Goal: Information Seeking & Learning: Check status

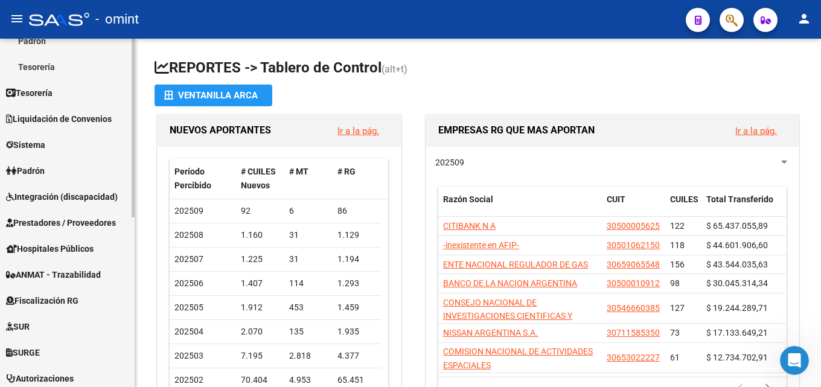
scroll to position [241, 0]
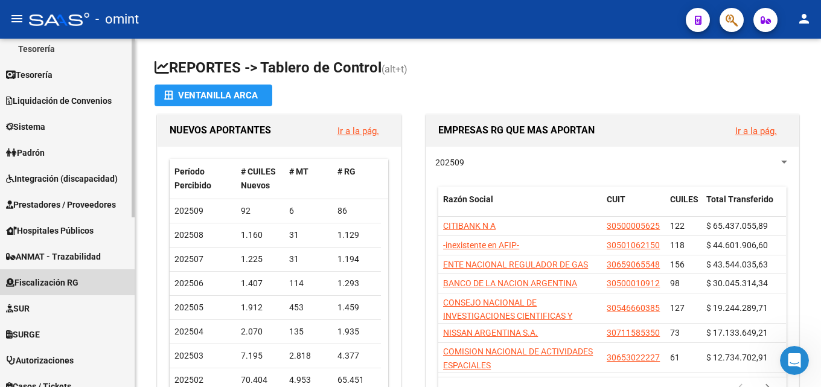
click at [46, 287] on span "Fiscalización RG" at bounding box center [42, 282] width 72 height 13
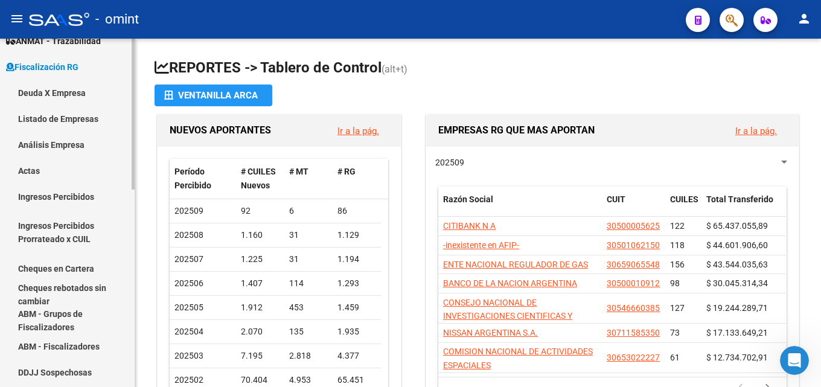
scroll to position [302, 0]
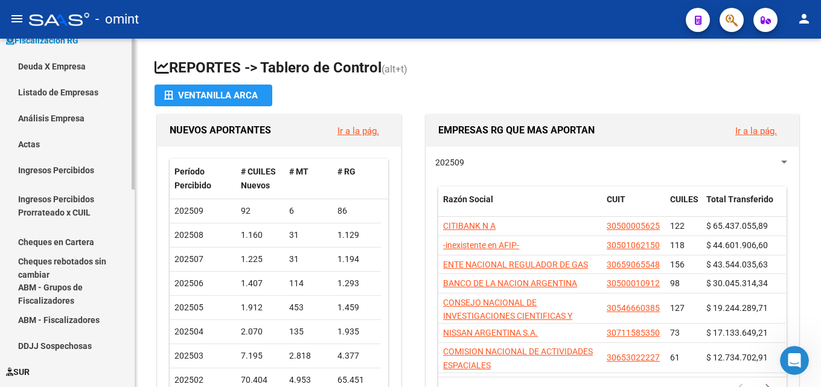
click at [74, 119] on link "Análisis Empresa" at bounding box center [67, 118] width 135 height 26
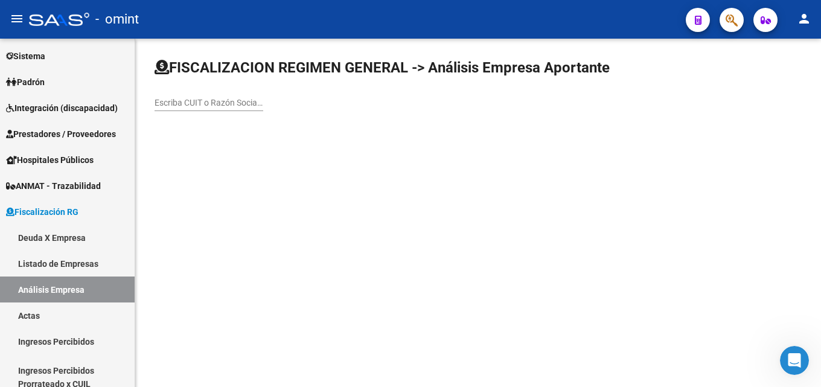
scroll to position [121, 0]
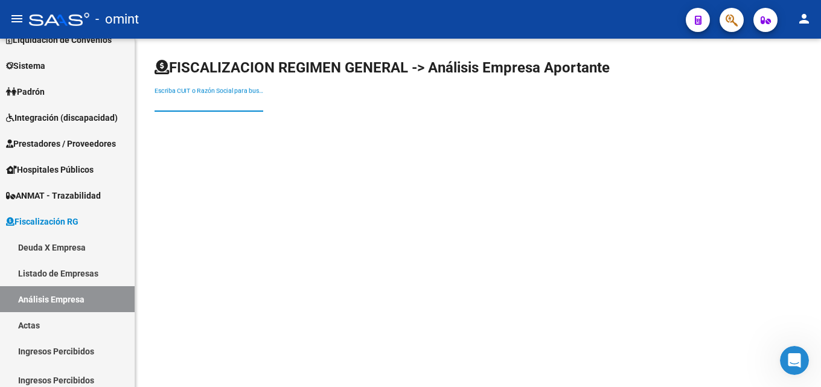
click at [196, 99] on input "Escriba CUIT o Razón Social para buscar" at bounding box center [208, 103] width 109 height 10
paste input "30-50381403-6"
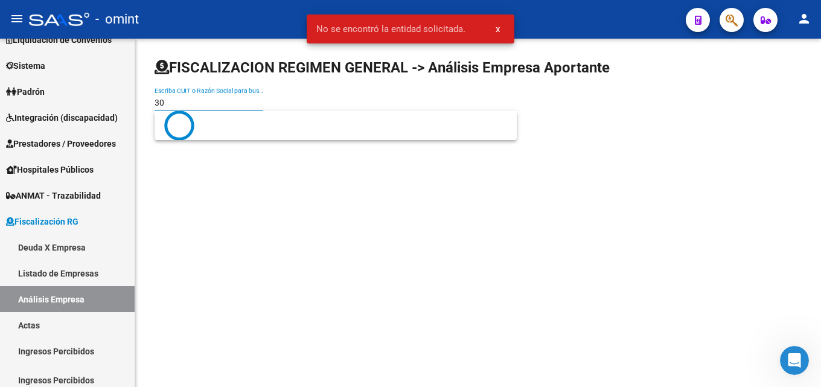
type input "3"
paste input "30-50381403-6"
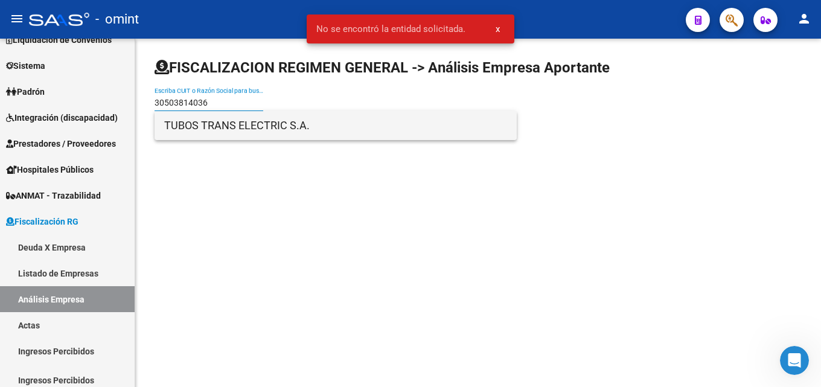
type input "30503814036"
click at [240, 122] on span "TUBOS TRANS ELECTRIC S.A." at bounding box center [335, 125] width 343 height 29
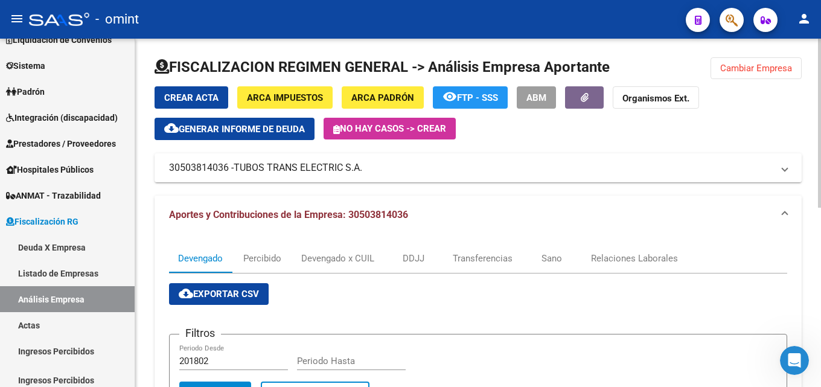
scroll to position [0, 0]
